Goal: Information Seeking & Learning: Learn about a topic

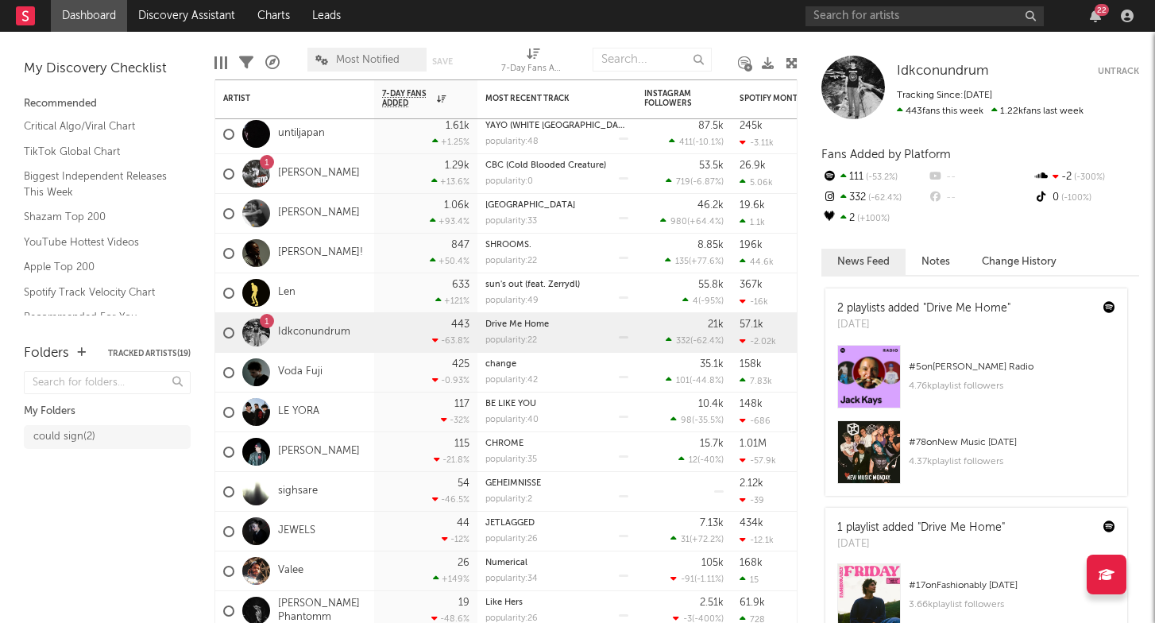
click at [82, 13] on link "Dashboard" at bounding box center [89, 16] width 76 height 32
click at [168, 22] on link "Discovery Assistant" at bounding box center [186, 16] width 119 height 32
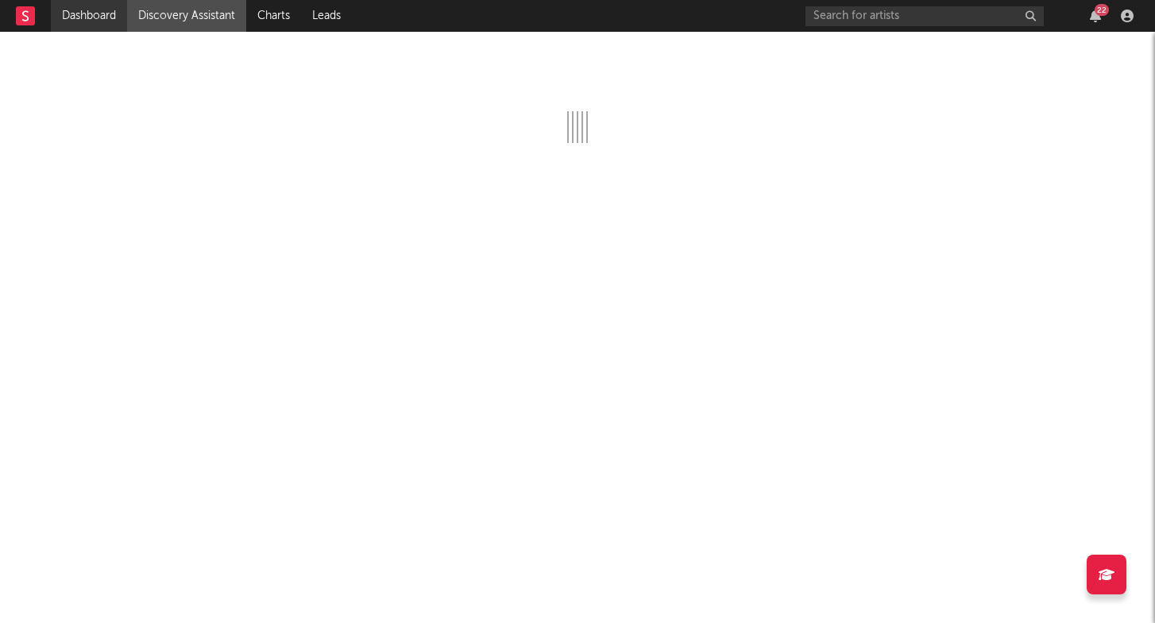
click at [110, 5] on link "Dashboard" at bounding box center [89, 16] width 76 height 32
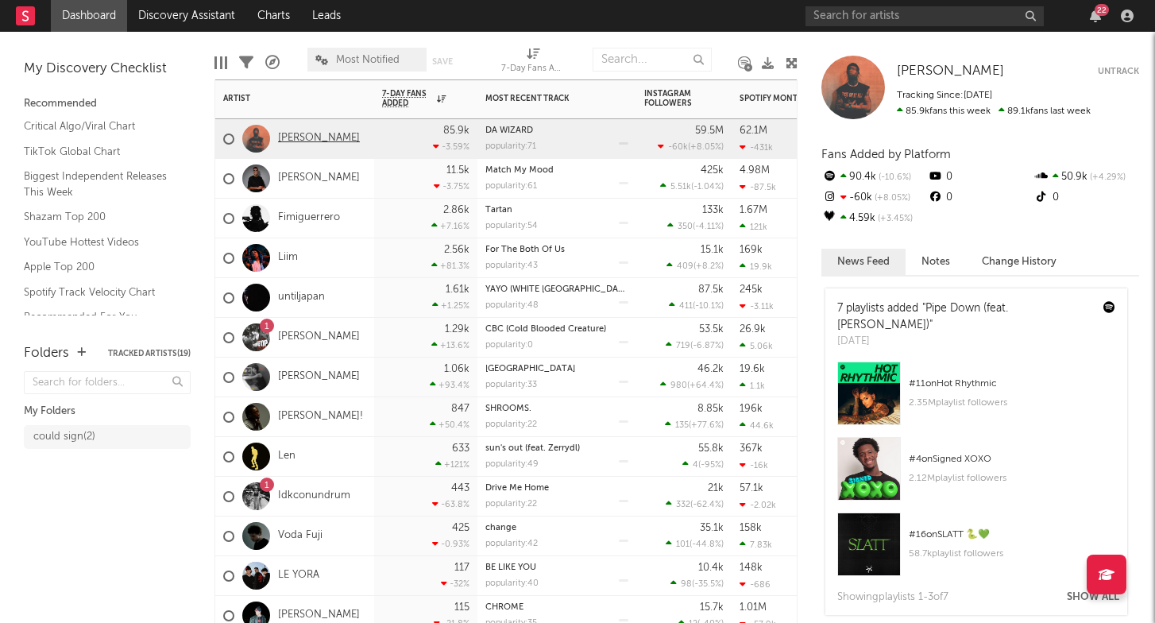
click at [318, 139] on link "[PERSON_NAME]" at bounding box center [319, 139] width 82 height 14
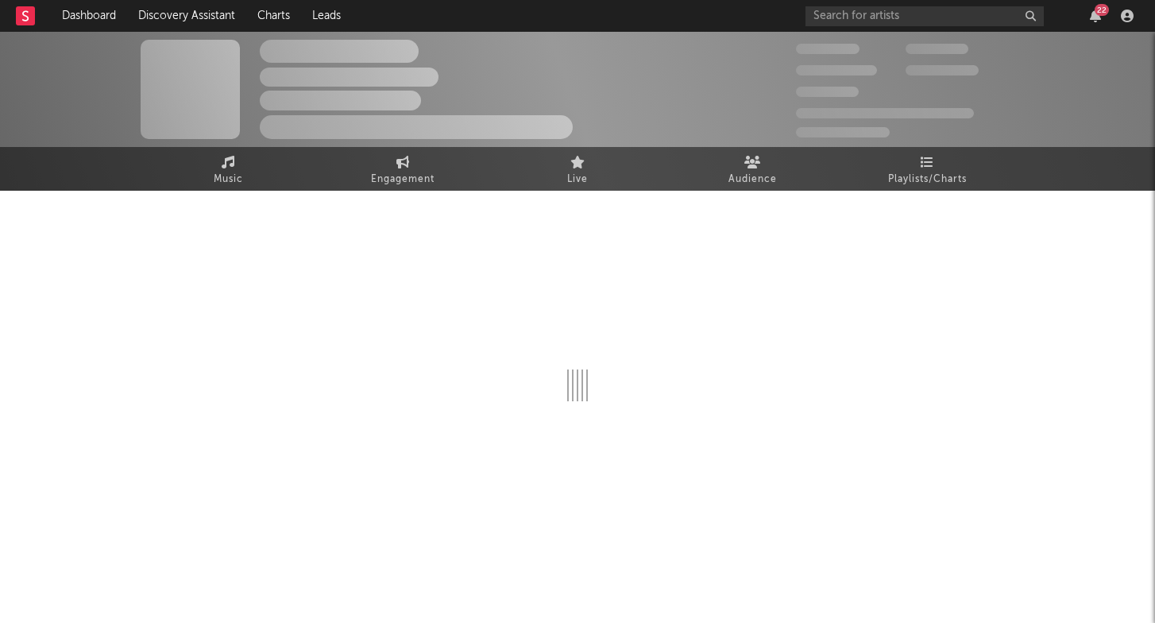
click at [318, 139] on div "The Artist Name Unknown Location | Shoegaze Edit Track Benchmark Summary 300,00…" at bounding box center [577, 89] width 1155 height 115
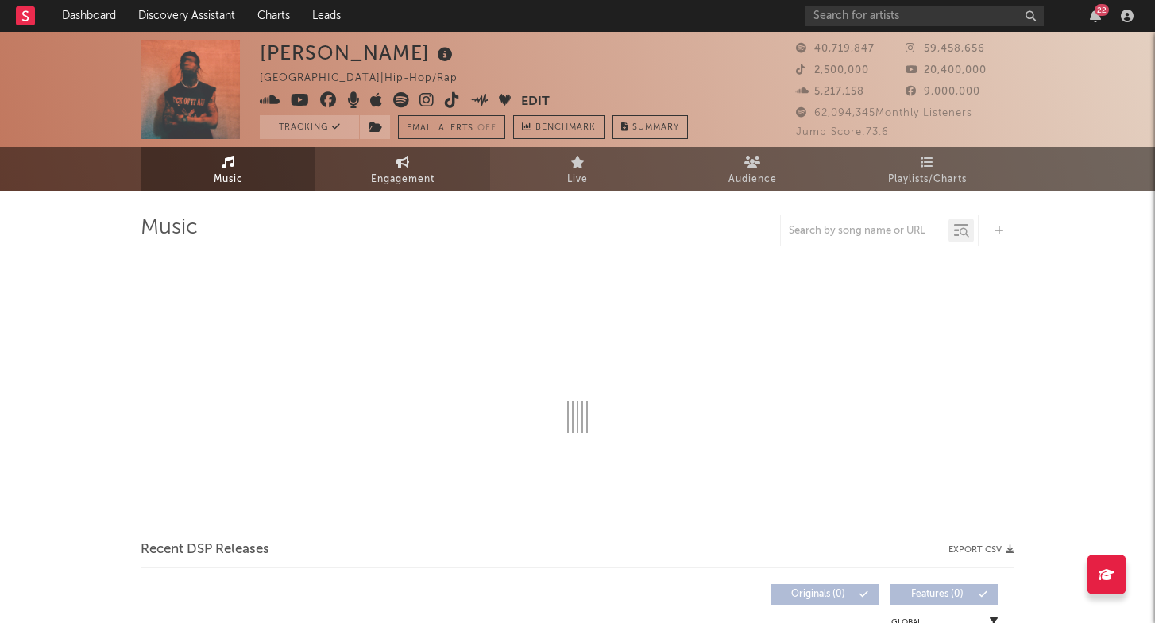
click at [423, 184] on span "Engagement" at bounding box center [403, 179] width 64 height 19
select select "1w"
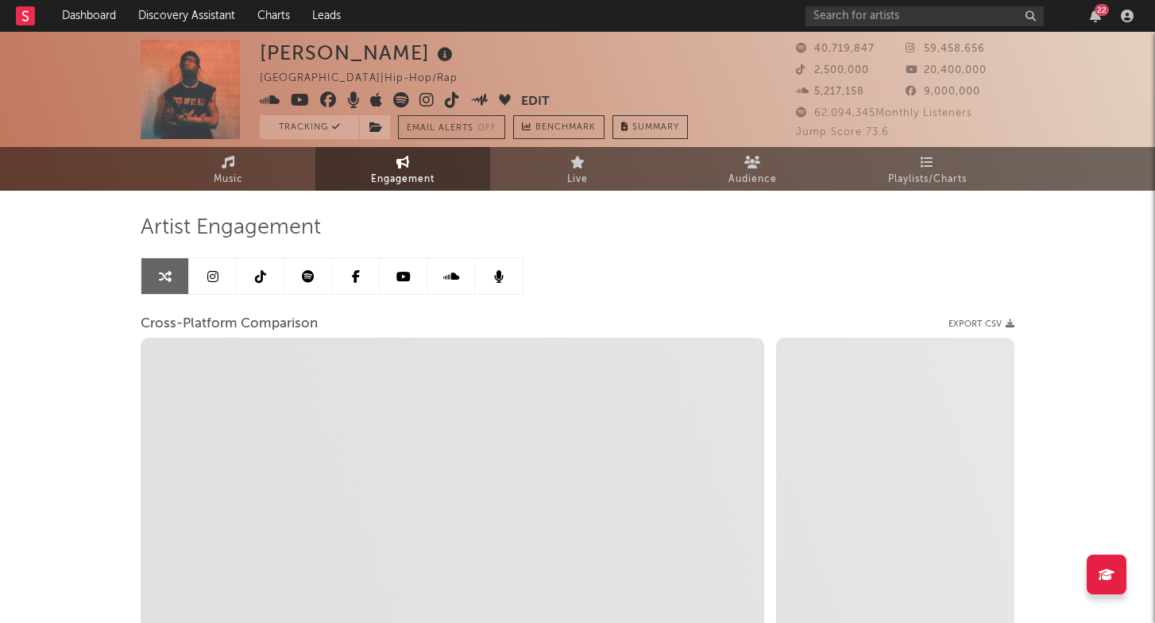
click at [420, 180] on span "Engagement" at bounding box center [403, 179] width 64 height 19
click at [229, 277] on link at bounding box center [213, 276] width 48 height 36
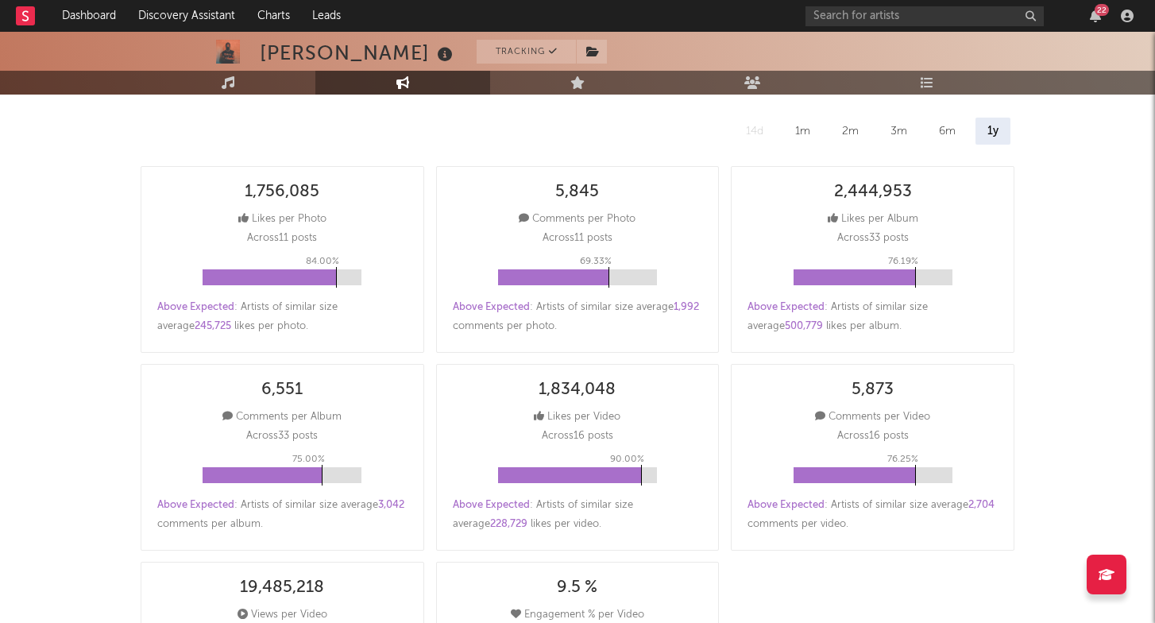
select select "6m"
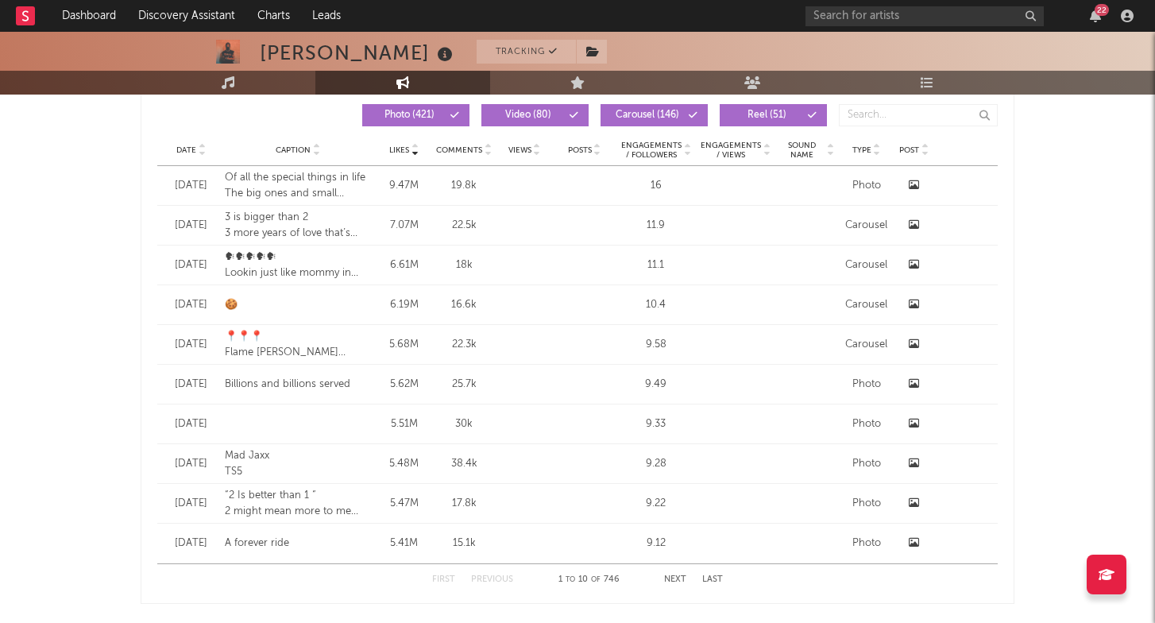
scroll to position [1362, 0]
